Goal: Find specific page/section: Find specific page/section

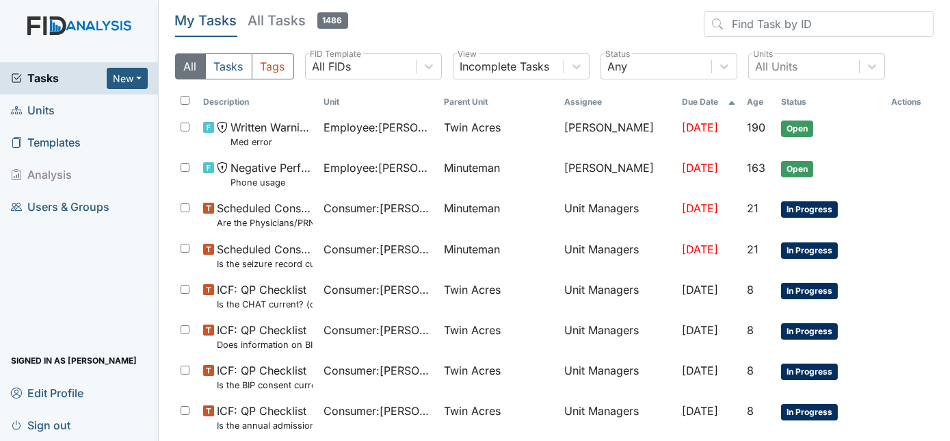
click at [36, 109] on span "Units" at bounding box center [33, 110] width 44 height 21
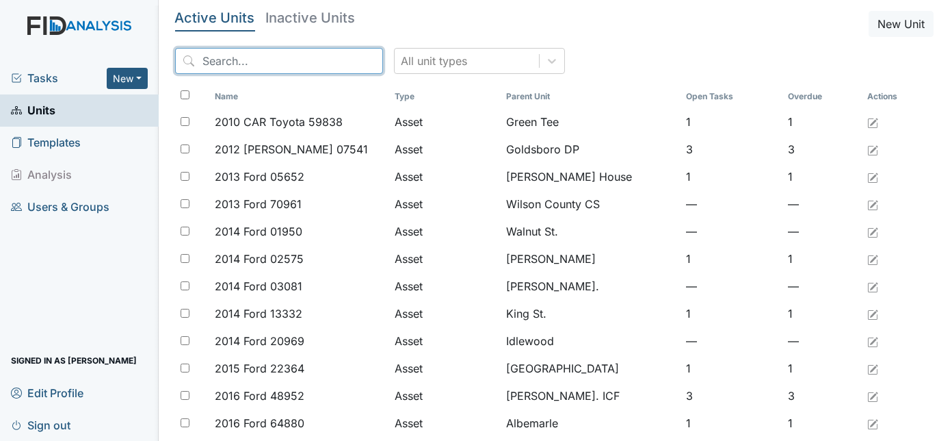
click at [307, 57] on input "search" at bounding box center [279, 61] width 208 height 26
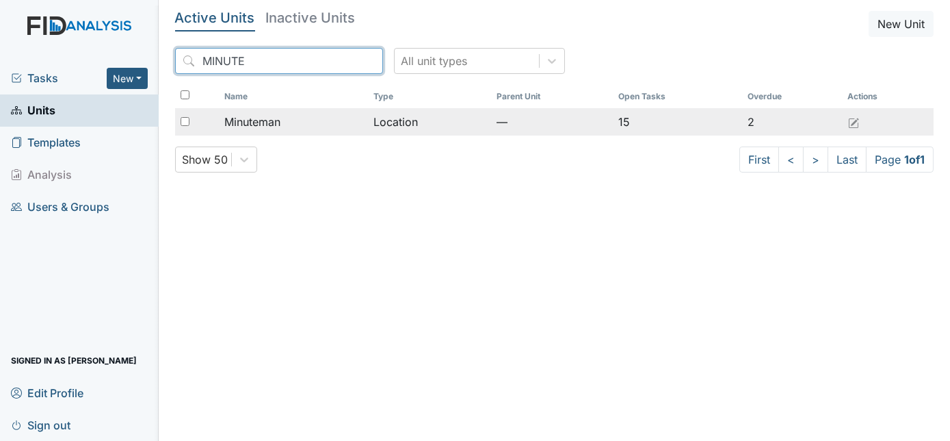
type input "MINUTE"
click at [296, 120] on div "Minuteman" at bounding box center [293, 122] width 138 height 16
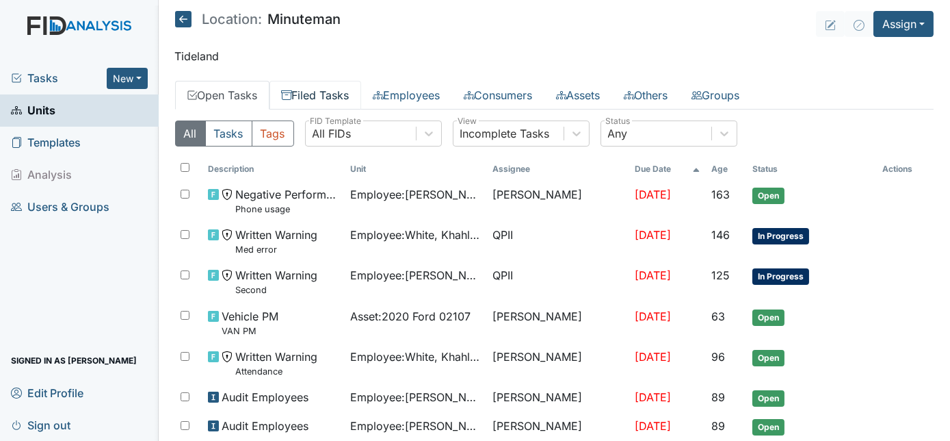
click at [323, 91] on link "Filed Tasks" at bounding box center [316, 95] width 92 height 29
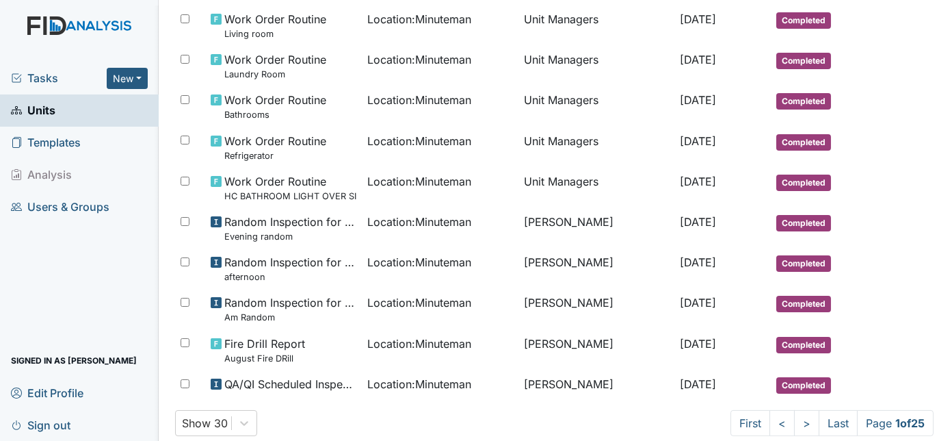
scroll to position [901, 0]
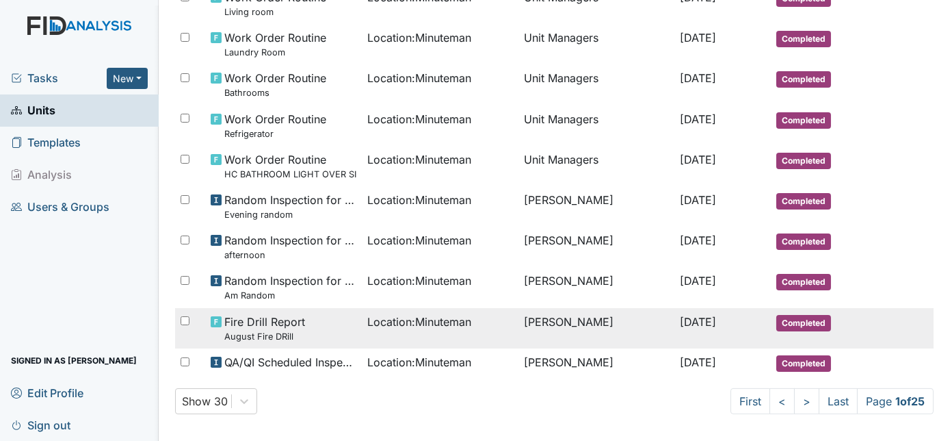
click at [601, 328] on td "Charnita McCall" at bounding box center [597, 328] width 157 height 40
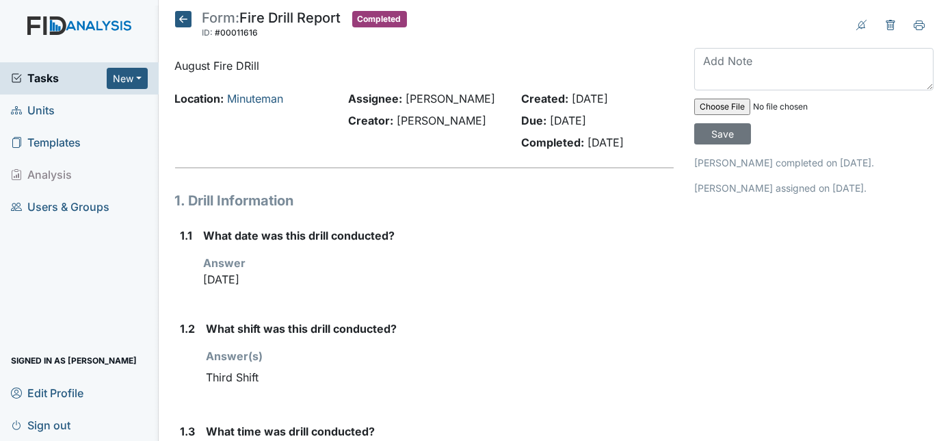
click at [181, 10] on main "Form: Fire Drill Report ID: #00011616 Completed Autosaving... August Fire DRill…" at bounding box center [555, 220] width 792 height 441
click at [182, 16] on icon at bounding box center [183, 19] width 16 height 16
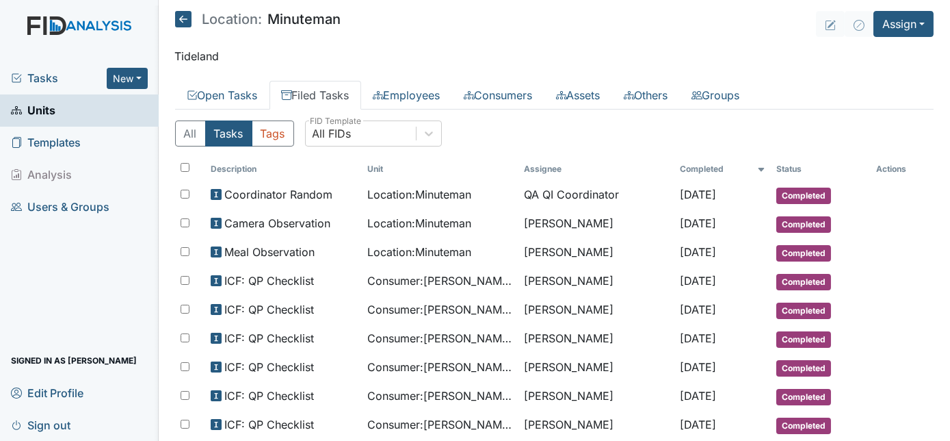
click at [51, 100] on span "Units" at bounding box center [33, 110] width 44 height 21
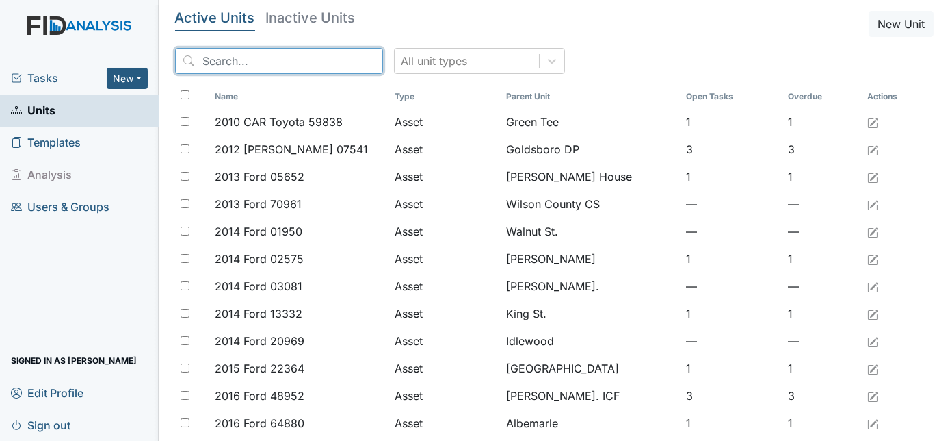
click at [262, 66] on input "search" at bounding box center [279, 61] width 208 height 26
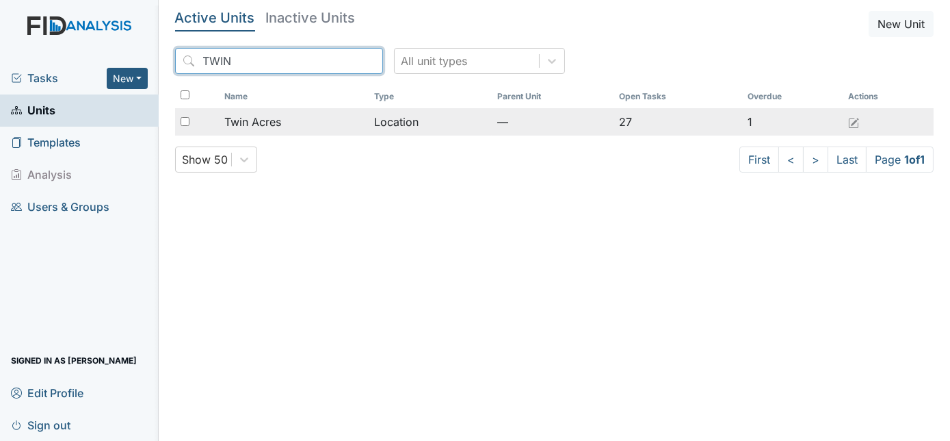
type input "TWIN"
click at [276, 119] on span "Twin Acres" at bounding box center [252, 122] width 57 height 16
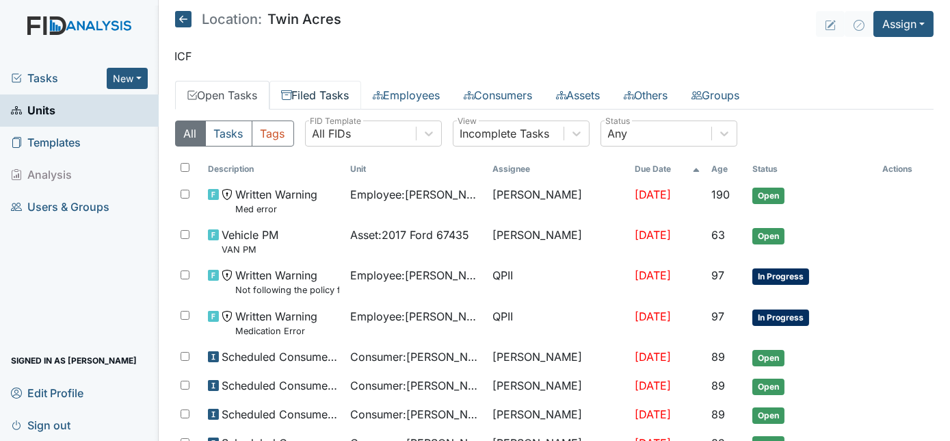
click at [310, 95] on link "Filed Tasks" at bounding box center [316, 95] width 92 height 29
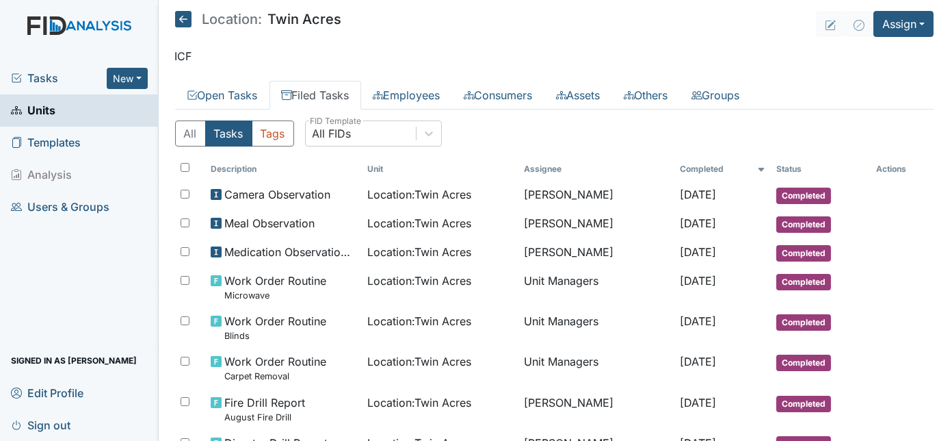
click at [938, 428] on main "Location: [GEOGRAPHIC_DATA] Assign Assign Form Assign Inspection Assign Documen…" at bounding box center [555, 220] width 792 height 441
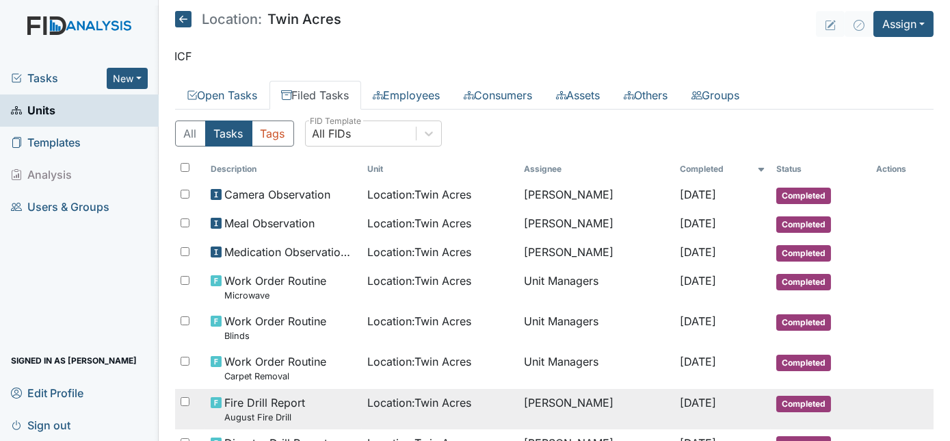
click at [751, 401] on td "[DATE]" at bounding box center [723, 409] width 96 height 40
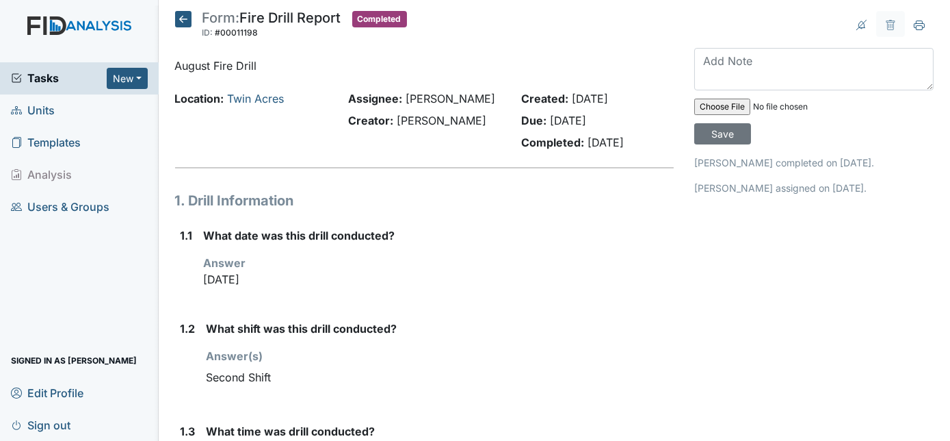
click at [184, 18] on icon at bounding box center [183, 19] width 16 height 16
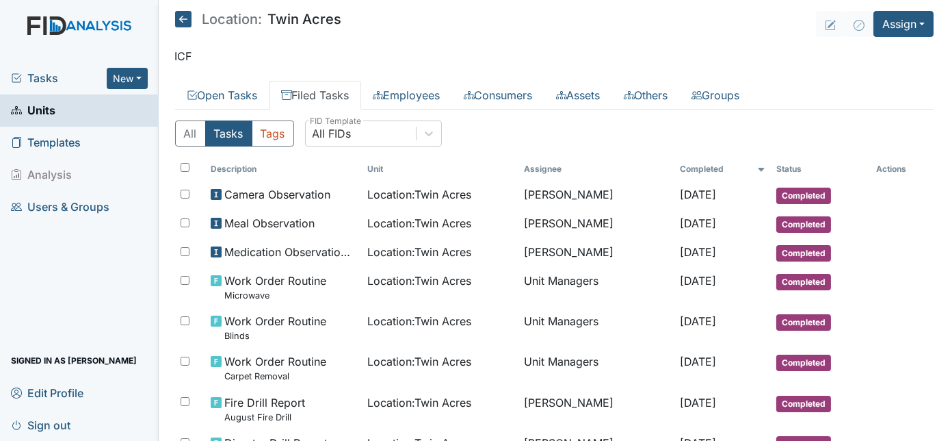
click at [44, 75] on span "Tasks" at bounding box center [59, 78] width 96 height 16
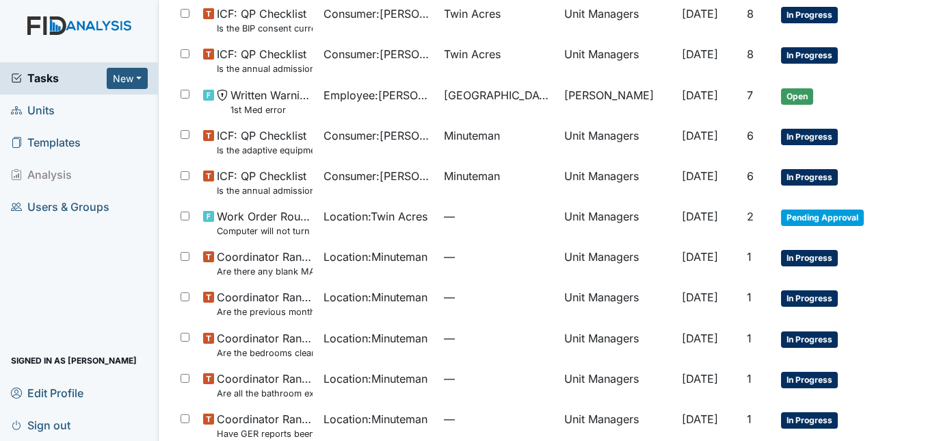
scroll to position [420, 0]
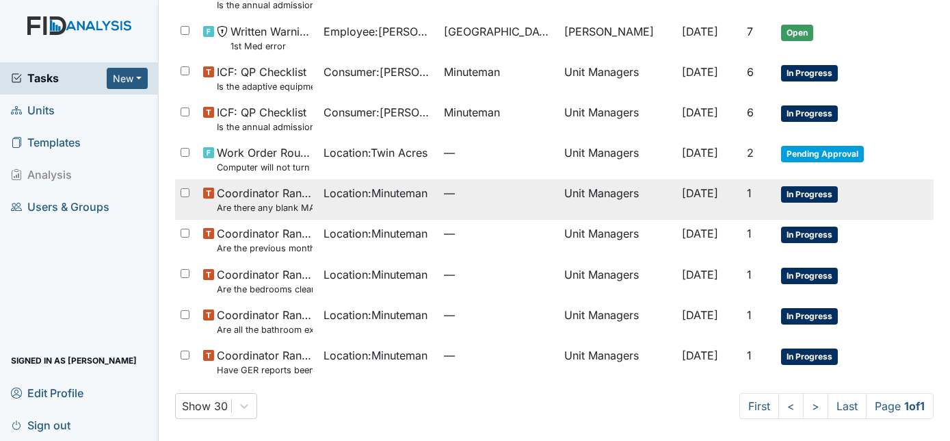
click at [682, 194] on span "[DATE]" at bounding box center [700, 193] width 36 height 14
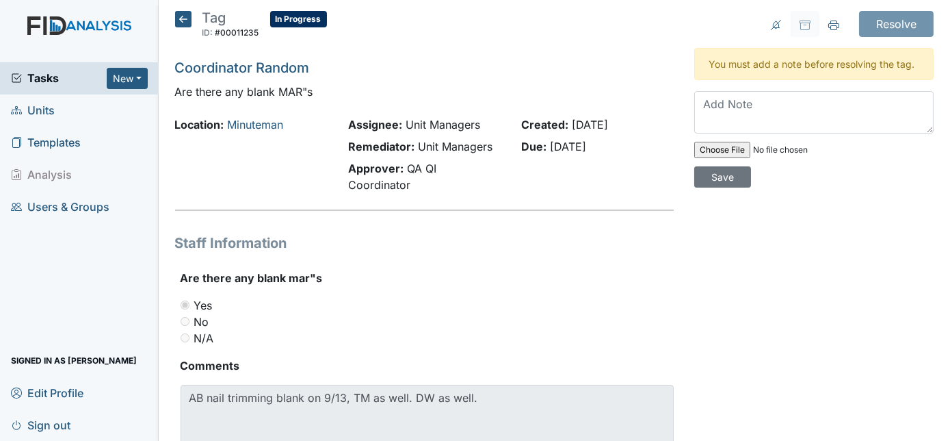
click at [184, 18] on icon at bounding box center [183, 19] width 16 height 16
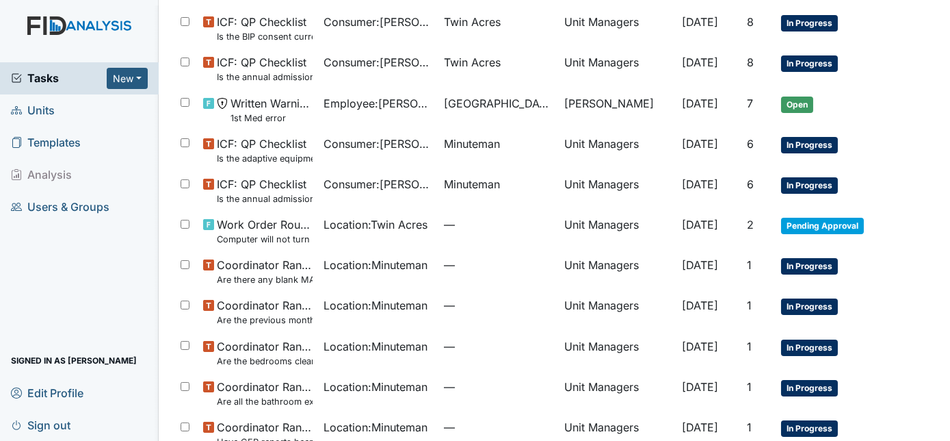
scroll to position [420, 0]
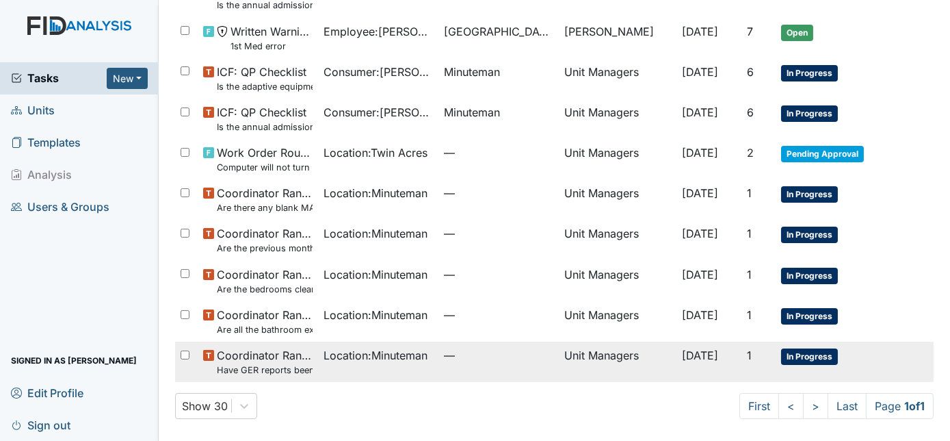
click at [400, 359] on span "Location : Minuteman" at bounding box center [376, 355] width 104 height 16
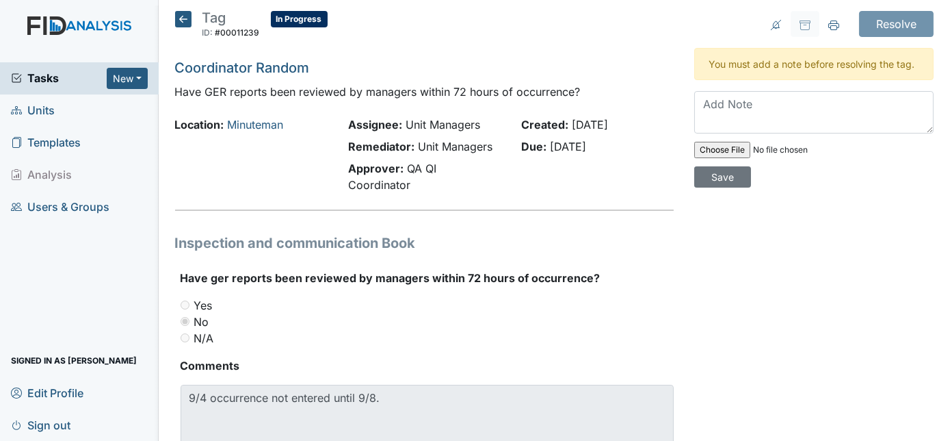
click at [528, 239] on h1 "Inspection and communication Book" at bounding box center [424, 243] width 499 height 21
click at [179, 16] on icon at bounding box center [183, 19] width 16 height 16
